Goal: Information Seeking & Learning: Learn about a topic

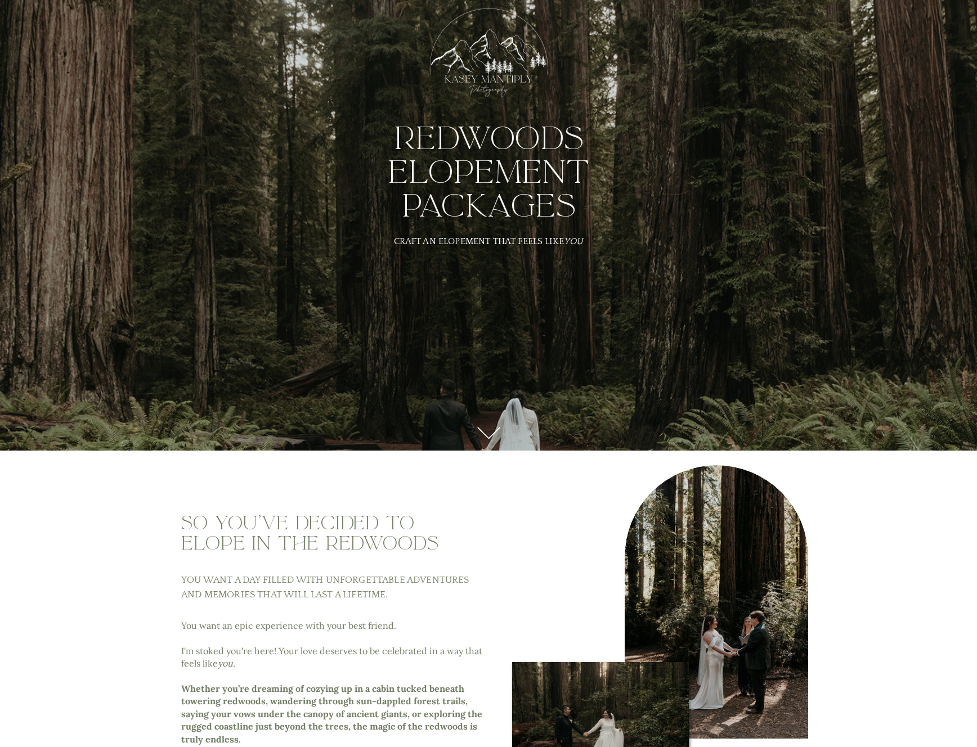
click at [486, 79] on div at bounding box center [489, 64] width 140 height 129
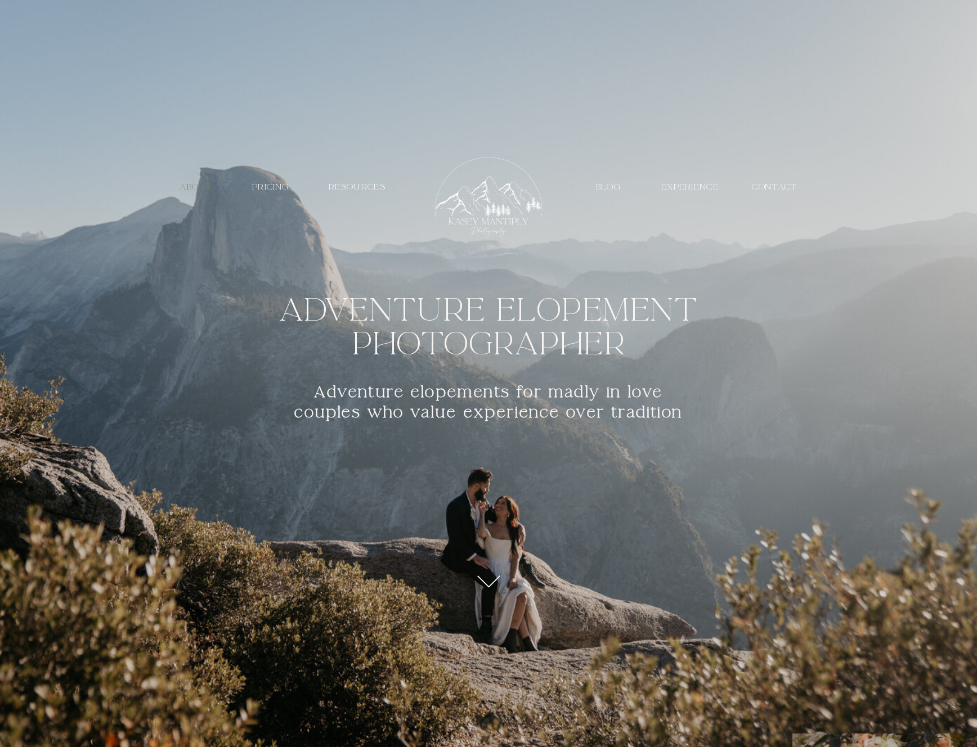
click at [201, 186] on nav "about" at bounding box center [196, 187] width 52 height 11
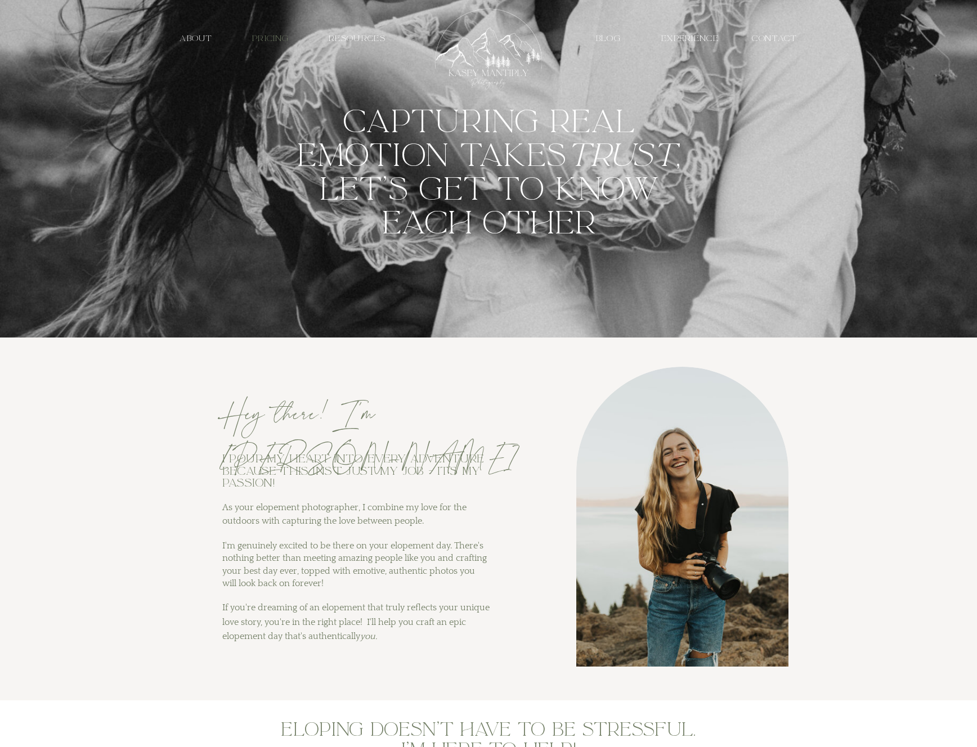
click at [269, 38] on h3 "PRICING" at bounding box center [270, 38] width 52 height 11
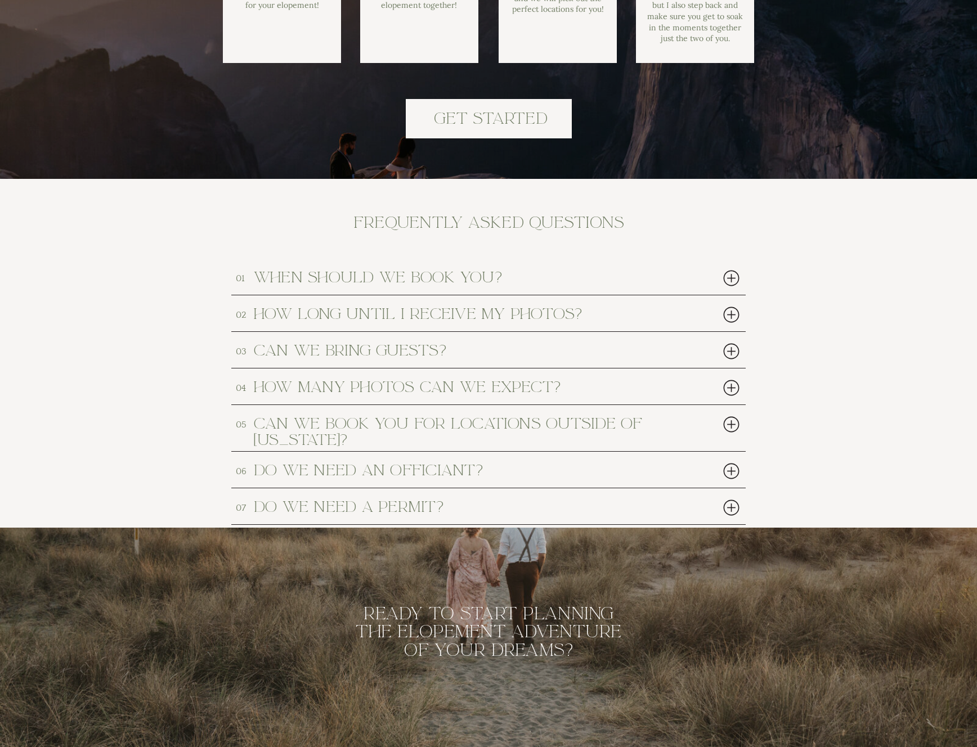
scroll to position [5014, 0]
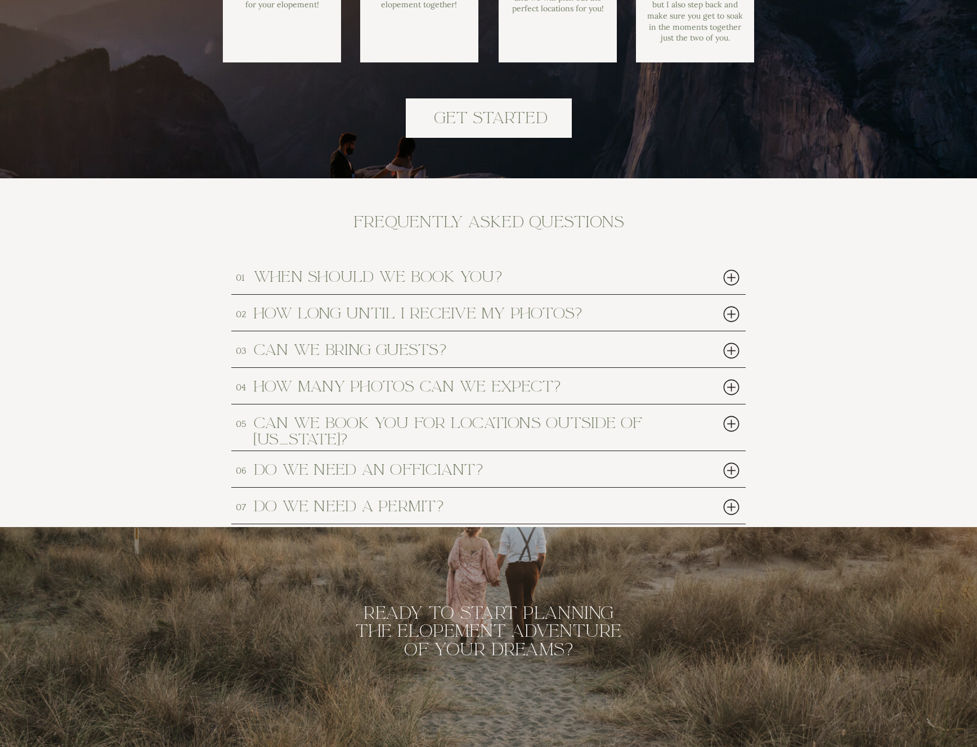
click at [444, 462] on h2 "do we need an officiant?" at bounding box center [468, 469] width 428 height 15
click at [736, 474] on div at bounding box center [730, 470] width 23 height 23
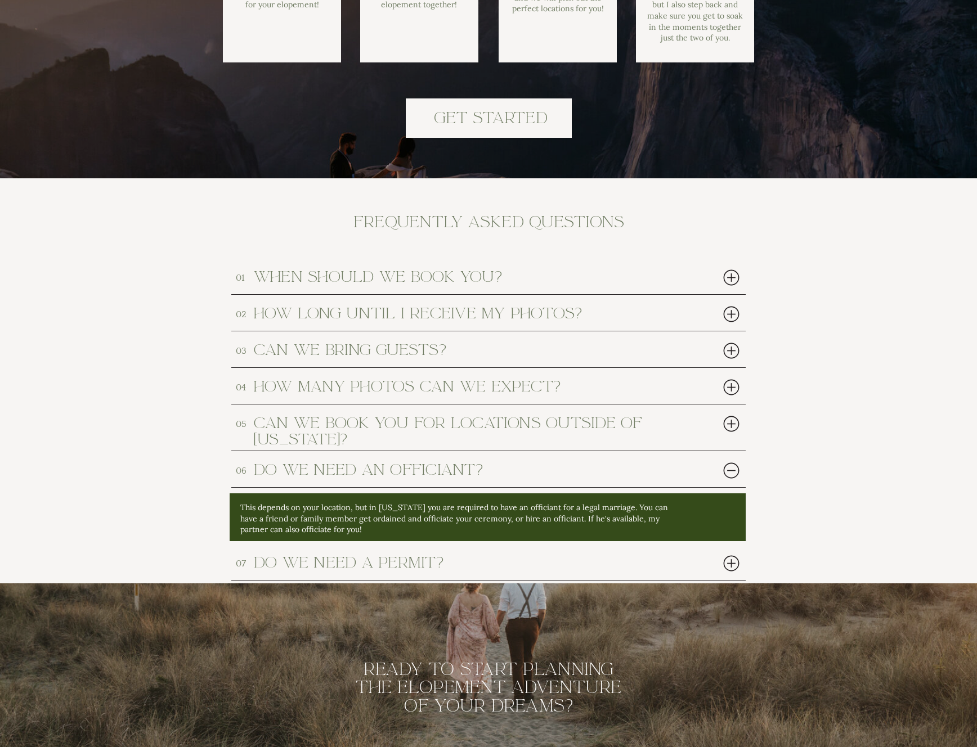
click at [736, 475] on div at bounding box center [730, 470] width 23 height 23
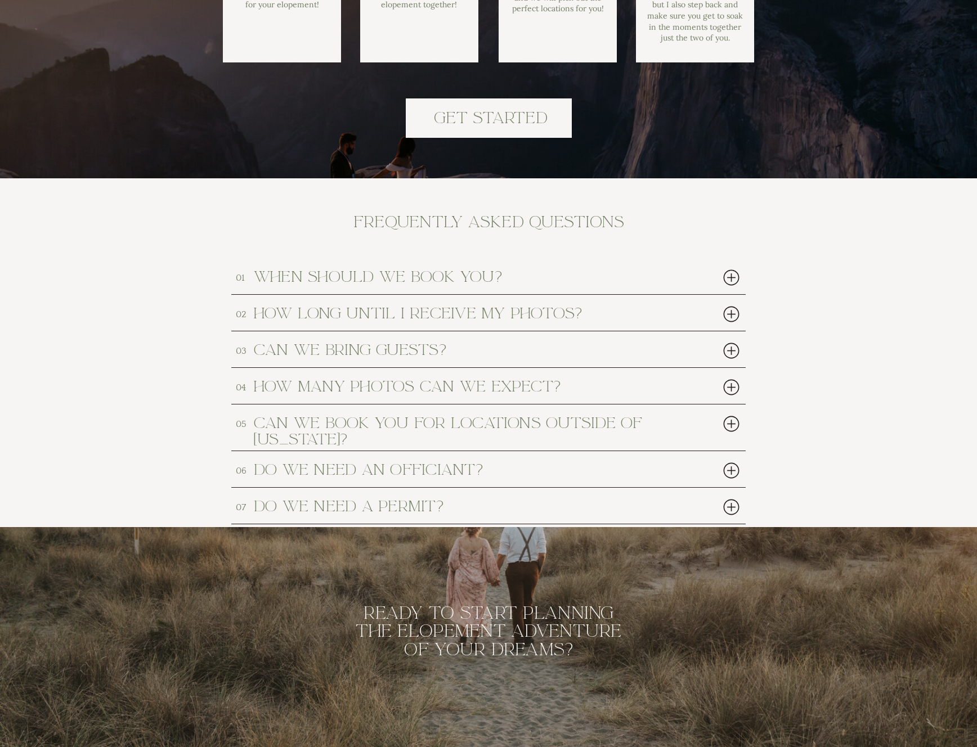
click at [735, 467] on div at bounding box center [730, 470] width 23 height 23
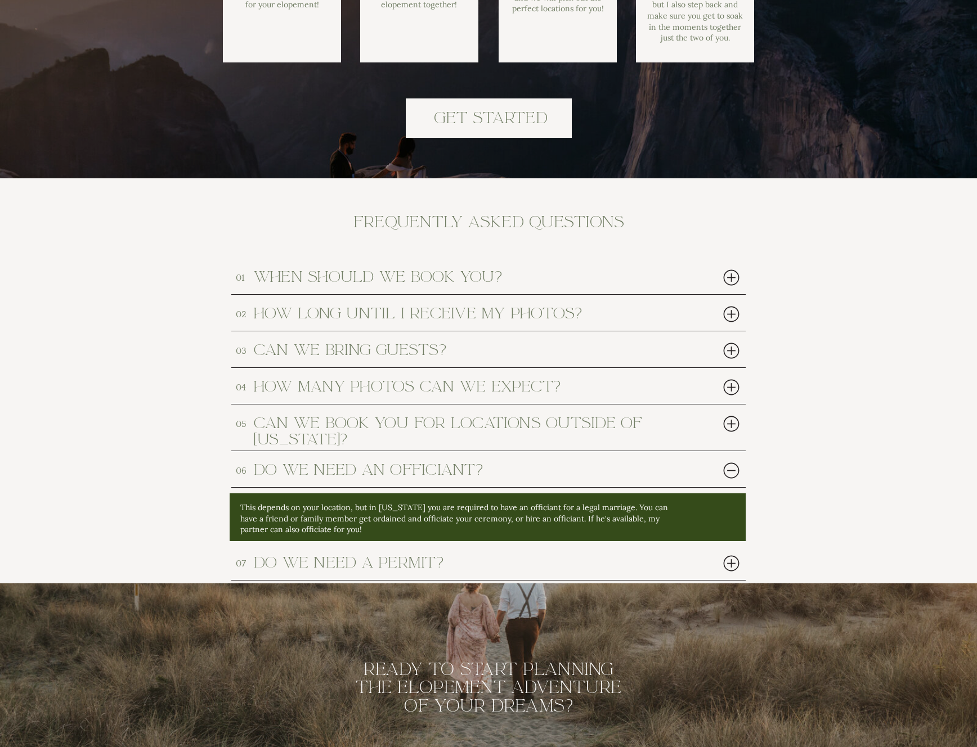
click at [735, 467] on div at bounding box center [730, 470] width 23 height 23
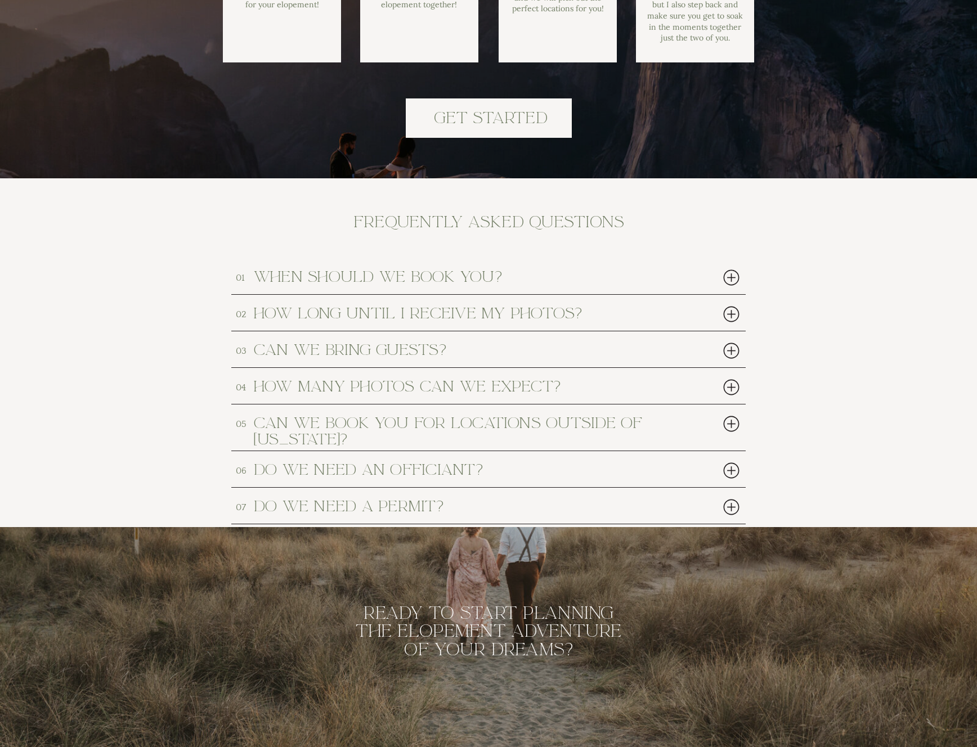
click at [624, 390] on h2 "How many photos can we expect?" at bounding box center [468, 386] width 428 height 15
click at [730, 359] on div at bounding box center [730, 350] width 23 height 23
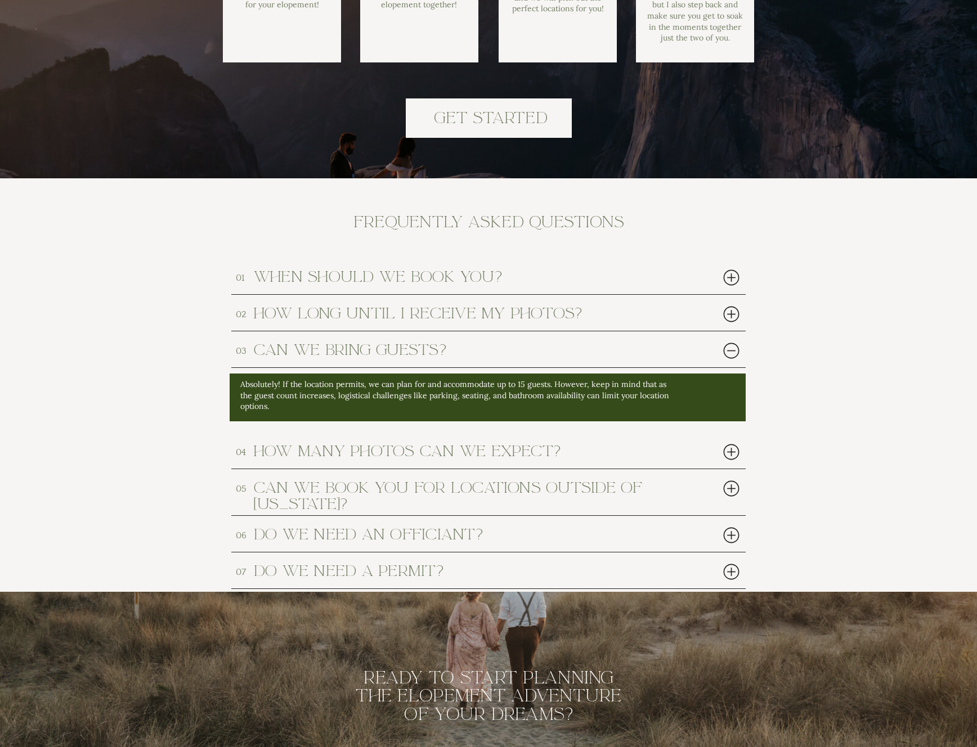
click at [732, 358] on div at bounding box center [730, 350] width 23 height 23
